Goal: Check status: Check status

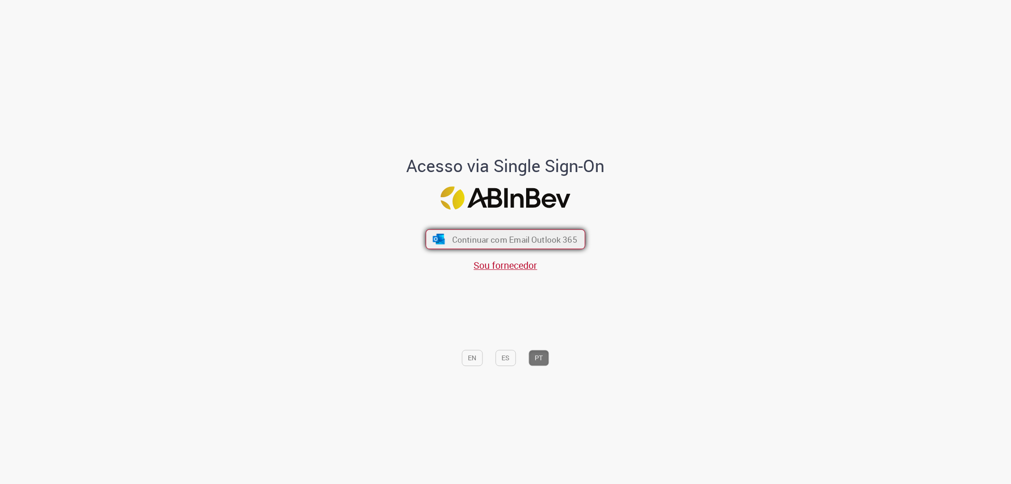
click at [483, 237] on span "Continuar com Email Outlook 365" at bounding box center [514, 239] width 125 height 11
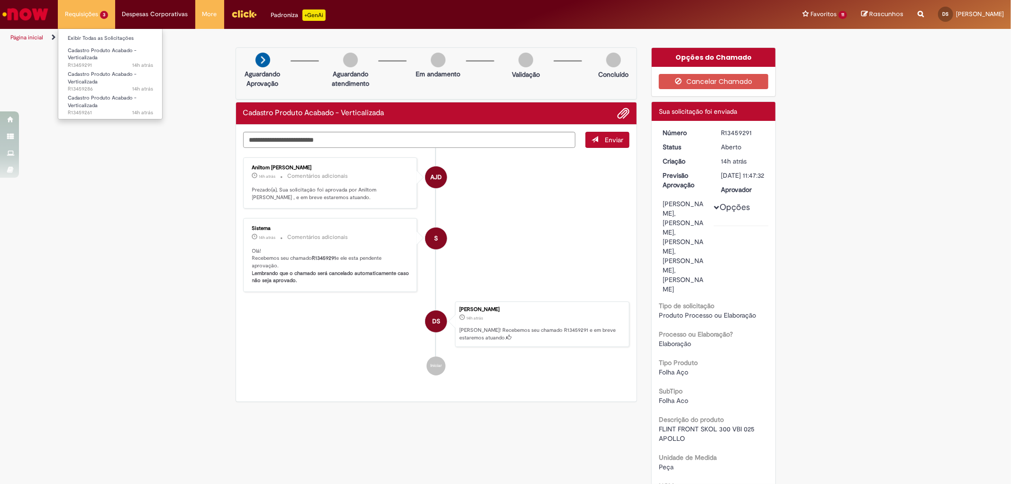
click at [79, 13] on li "Requisições 3 Exibir Todas as Solicitações Cadastro Produto Acabado - Verticali…" at bounding box center [86, 14] width 57 height 28
click at [111, 107] on link "Cadastro Produto Acabado - Verticalizada 14h atrás 14 horas atrás R13459261" at bounding box center [110, 103] width 104 height 20
click at [111, 81] on link "Cadastro Produto Acabado - Verticalizada 14h atrás 14 horas atrás R13459286" at bounding box center [110, 79] width 104 height 20
click at [106, 55] on link "Cadastro Produto Acabado - Verticalizada 14h atrás 14 horas atrás R13459291" at bounding box center [110, 55] width 104 height 20
click at [114, 77] on span "Cadastro Produto Acabado - Verticalizada" at bounding box center [102, 78] width 69 height 15
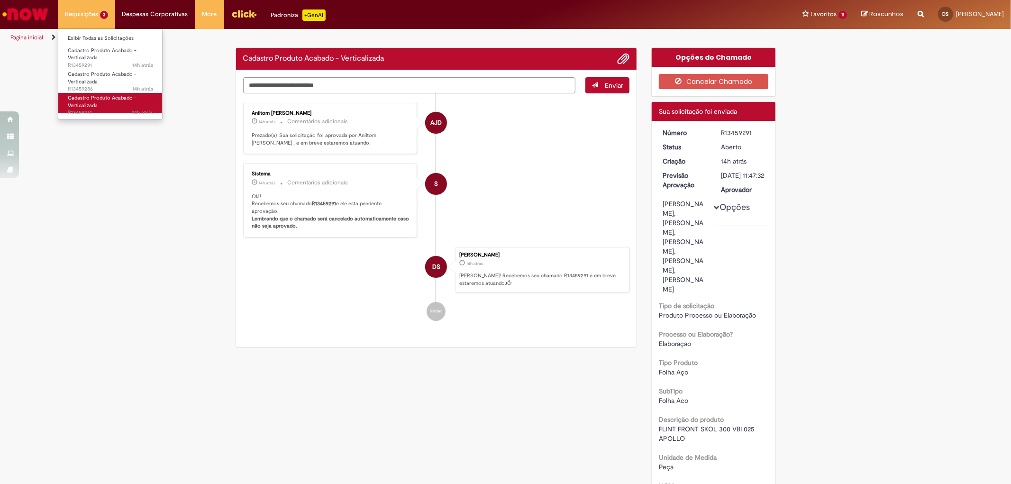
click at [116, 104] on link "Cadastro Produto Acabado - Verticalizada 14h atrás 14 horas atrás R13459261" at bounding box center [110, 103] width 104 height 20
click at [114, 86] on span "14h atrás 14 horas atrás R13459286" at bounding box center [110, 89] width 85 height 8
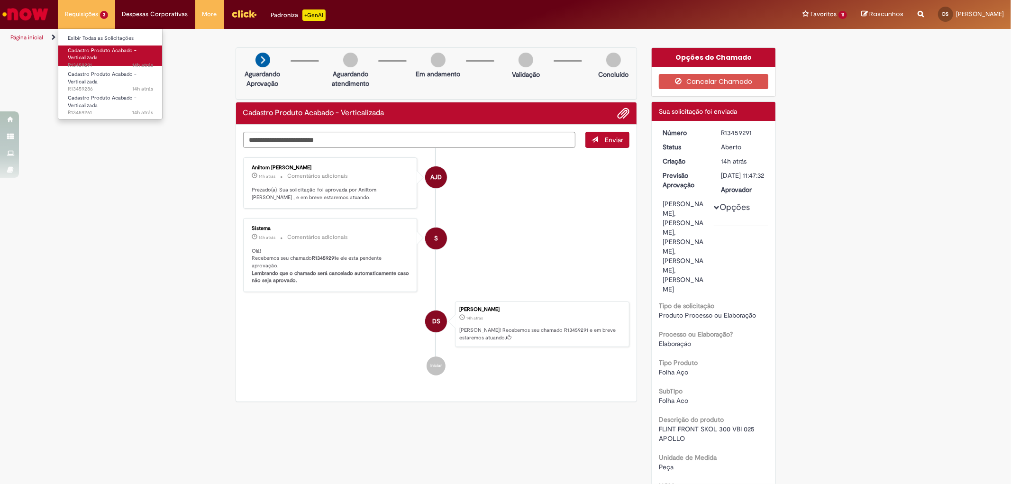
click at [106, 59] on link "Cadastro Produto Acabado - Verticalizada 14h atrás 14 horas atrás R13459291" at bounding box center [110, 55] width 104 height 20
